Goal: Purchase product/service

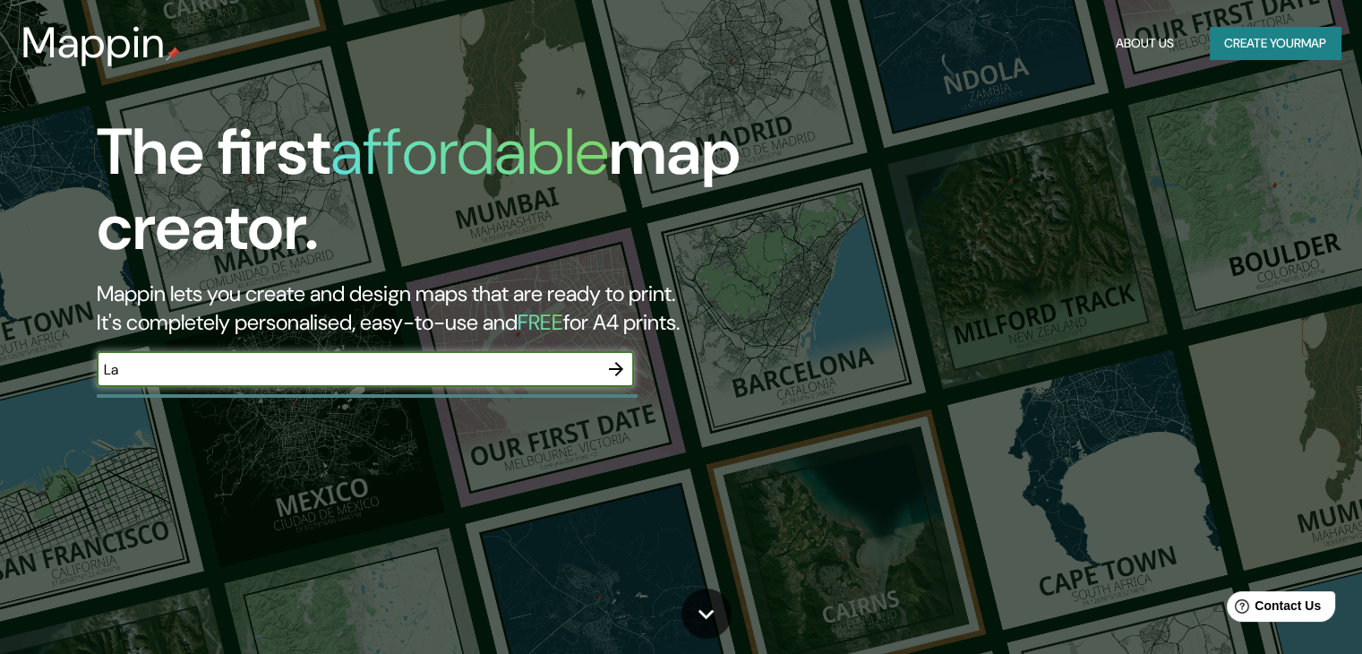
type input "L"
type input "C"
type input "Coyoacán La [PERSON_NAME] coyoacán"
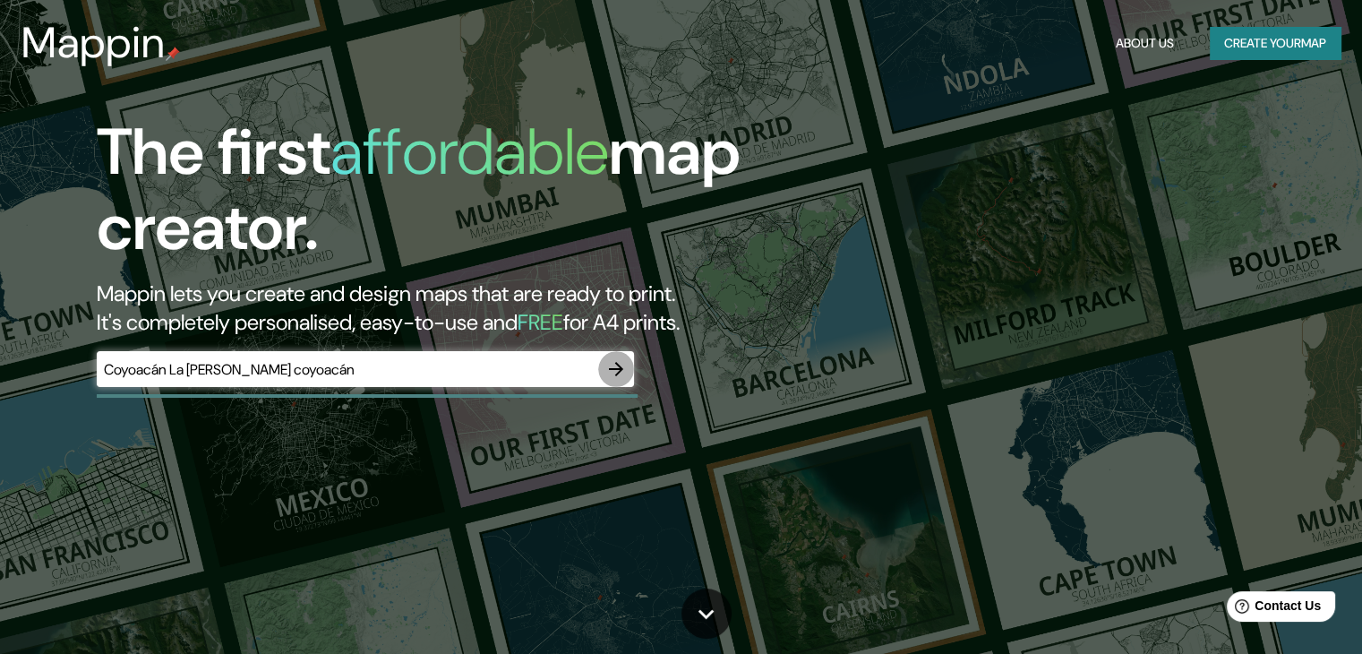
click at [614, 366] on icon "button" at bounding box center [615, 368] width 21 height 21
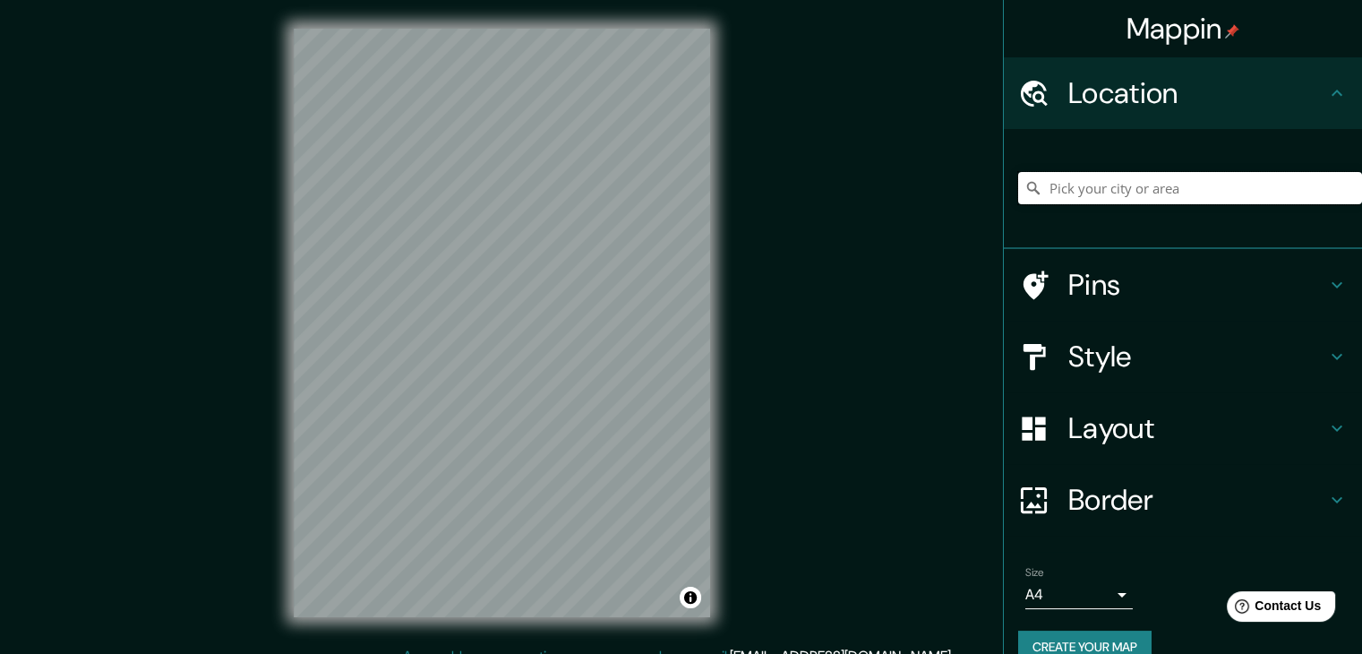
click at [1084, 188] on input "Pick your city or area" at bounding box center [1190, 188] width 344 height 32
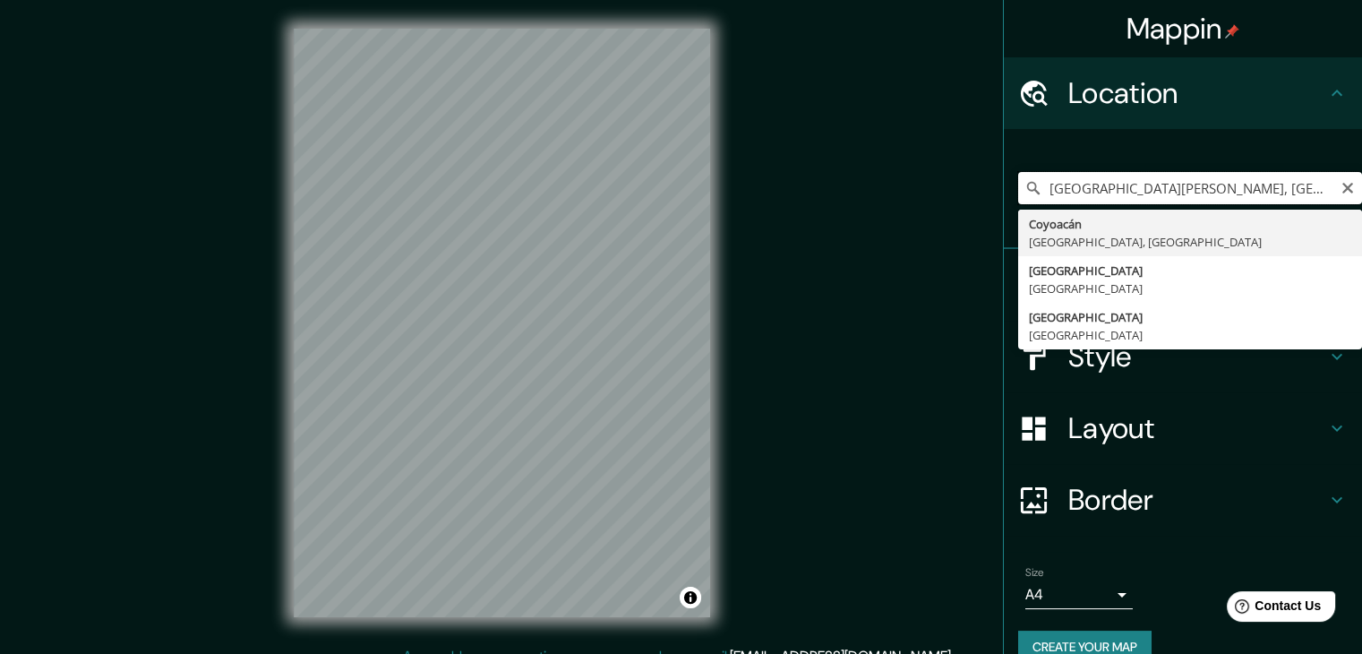
type input "Coyoacán, [GEOGRAPHIC_DATA], [GEOGRAPHIC_DATA]"
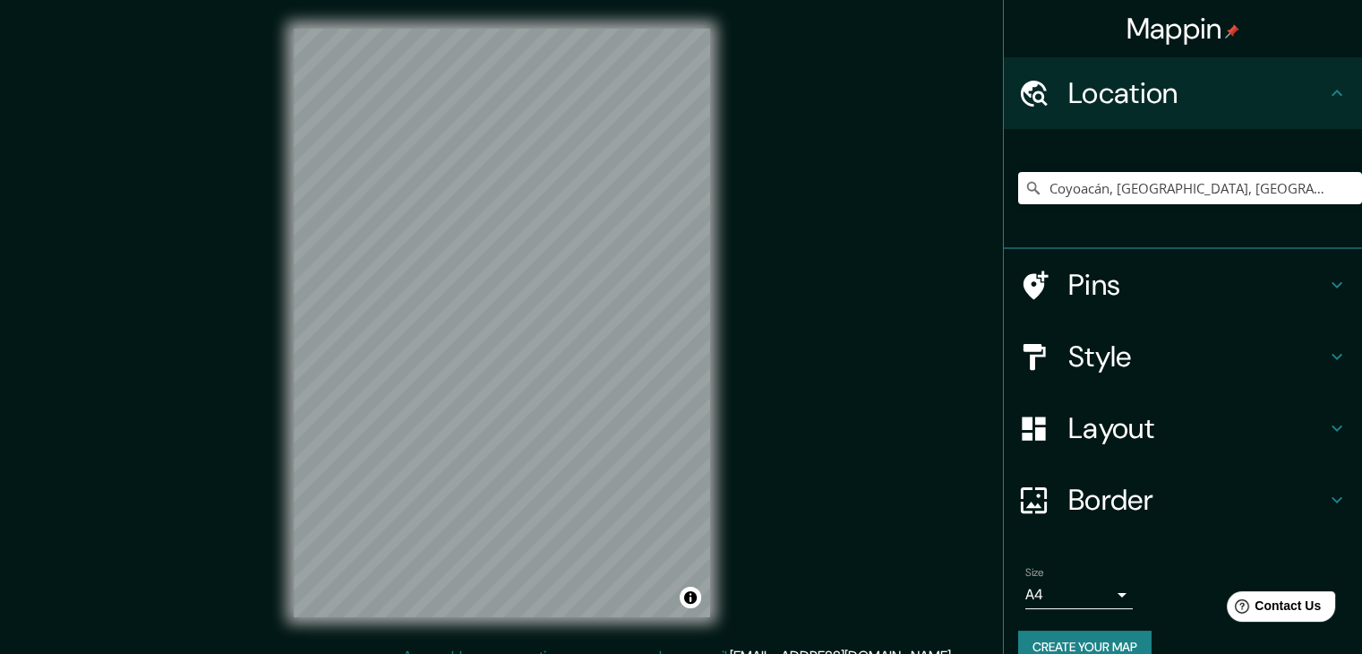
click at [882, 423] on div "Mappin Location [GEOGRAPHIC_DATA], [GEOGRAPHIC_DATA], [GEOGRAPHIC_DATA] [GEOGRA…" at bounding box center [681, 337] width 1362 height 674
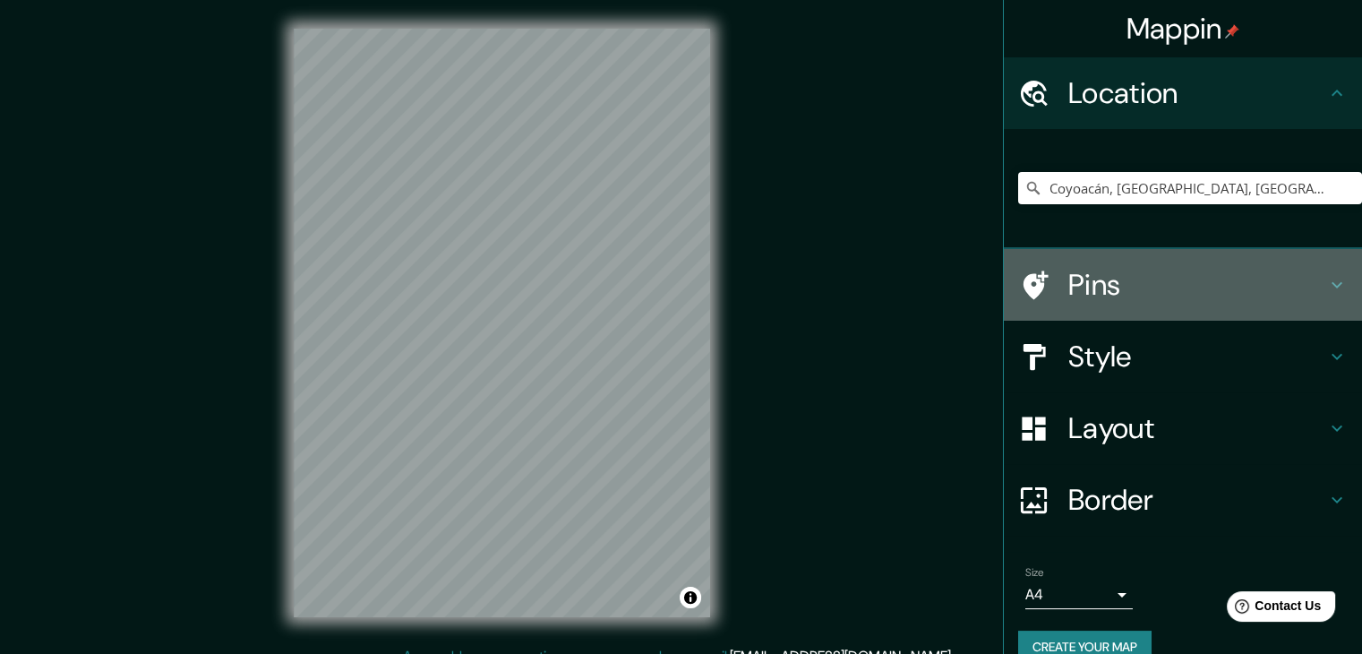
click at [1113, 269] on h4 "Pins" at bounding box center [1197, 285] width 258 height 36
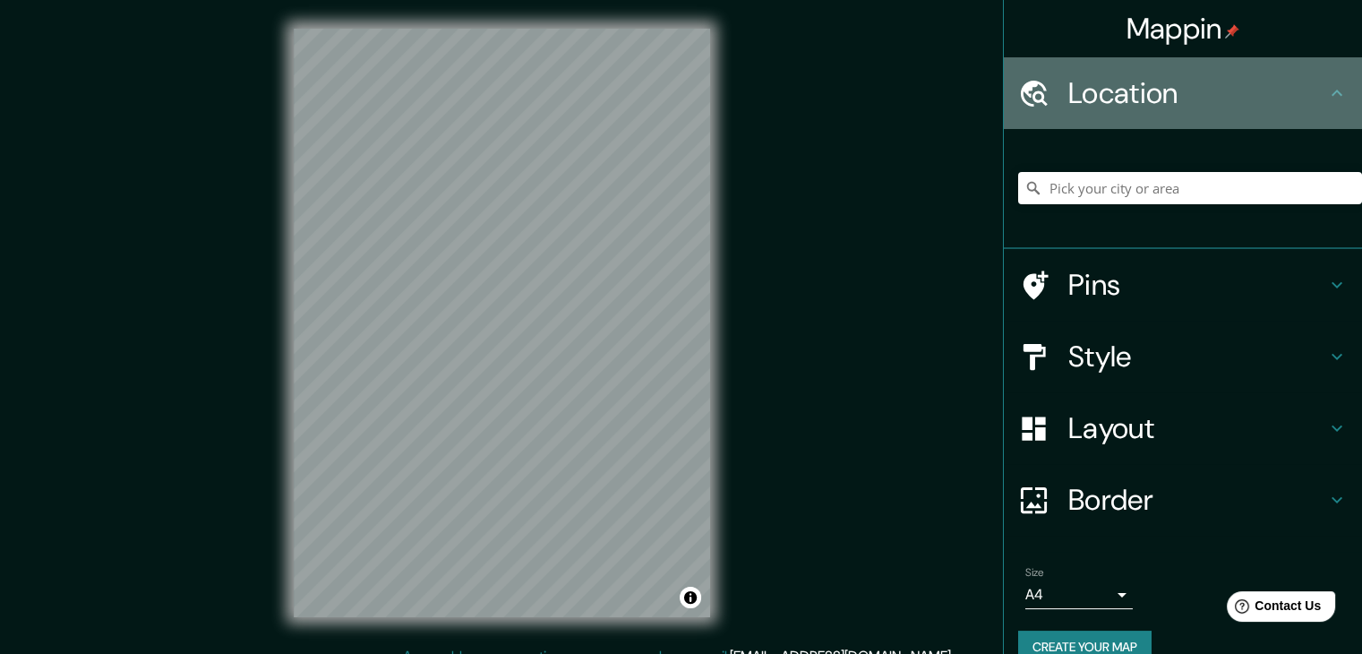
click at [1133, 89] on h4 "Location" at bounding box center [1197, 93] width 258 height 36
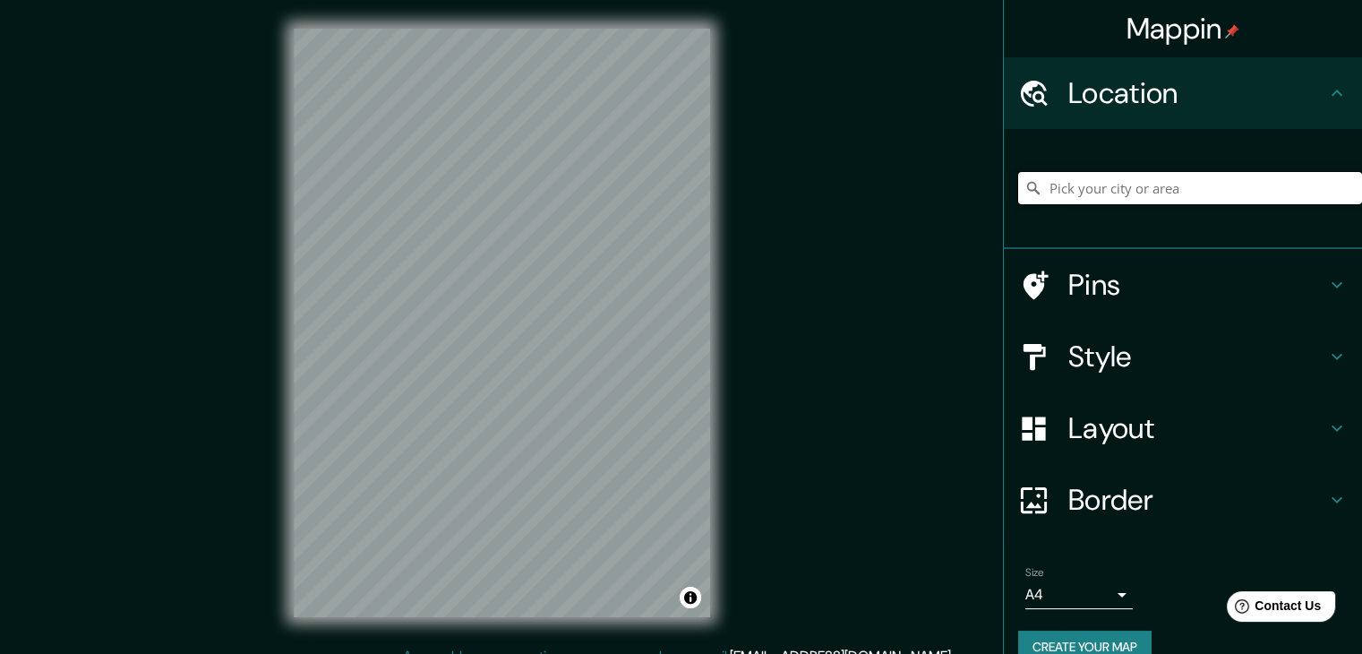
click at [1094, 191] on input "Pick your city or area" at bounding box center [1190, 188] width 344 height 32
type input "La [PERSON_NAME], [GEOGRAPHIC_DATA], [GEOGRAPHIC_DATA], [GEOGRAPHIC_DATA]"
